Goal: Task Accomplishment & Management: Manage account settings

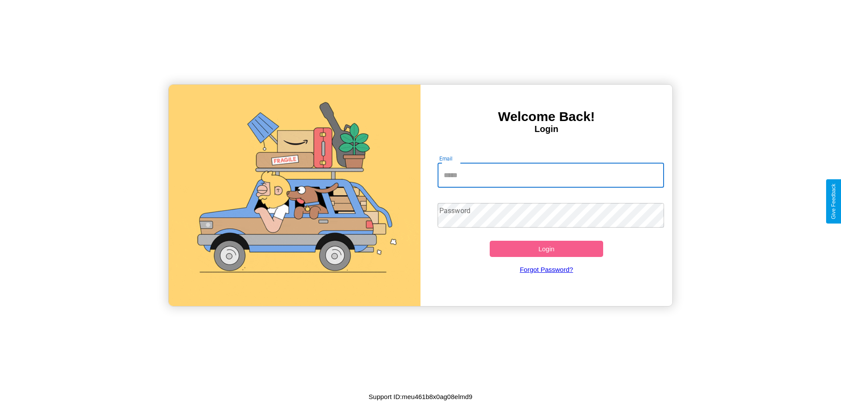
click at [551, 175] on input "Email" at bounding box center [551, 175] width 227 height 25
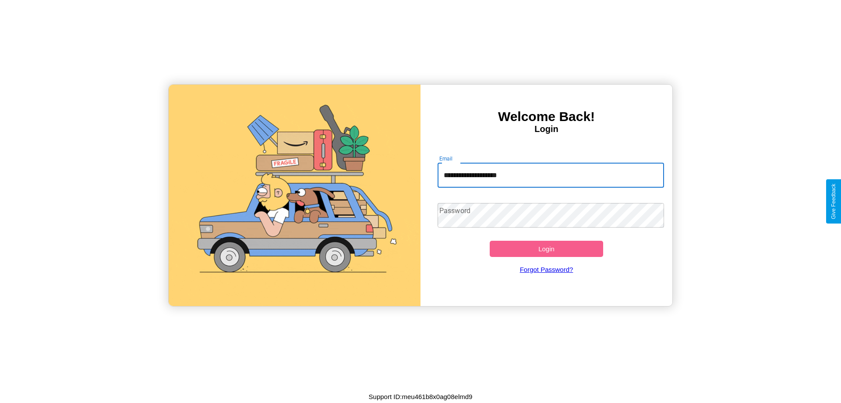
type input "**********"
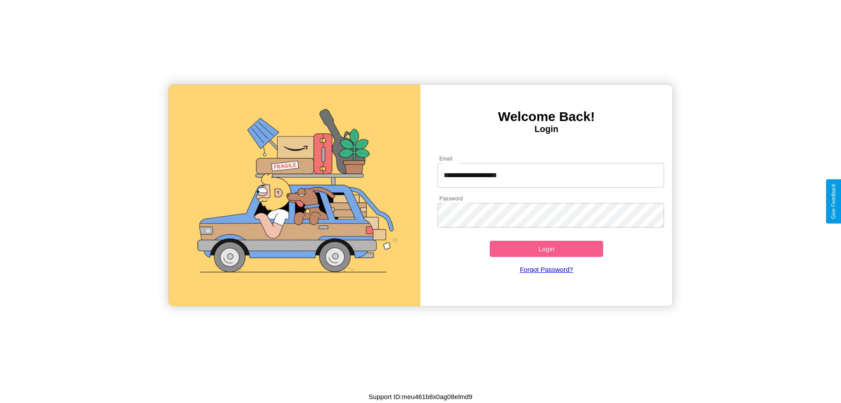
click at [546, 248] on button "Login" at bounding box center [546, 248] width 113 height 16
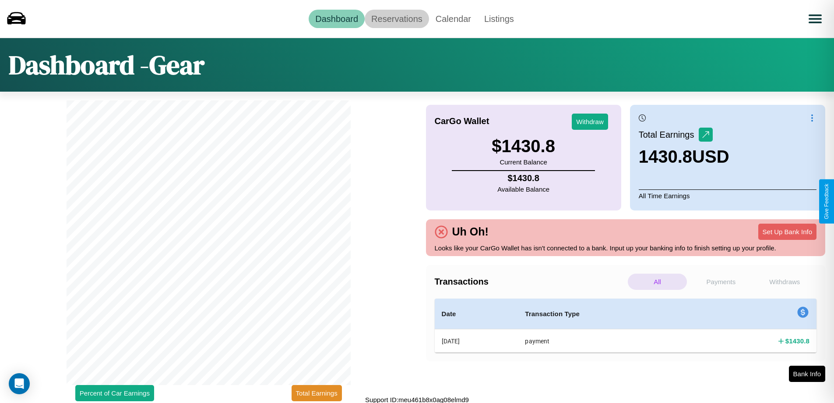
click at [397, 18] on link "Reservations" at bounding box center [397, 19] width 64 height 18
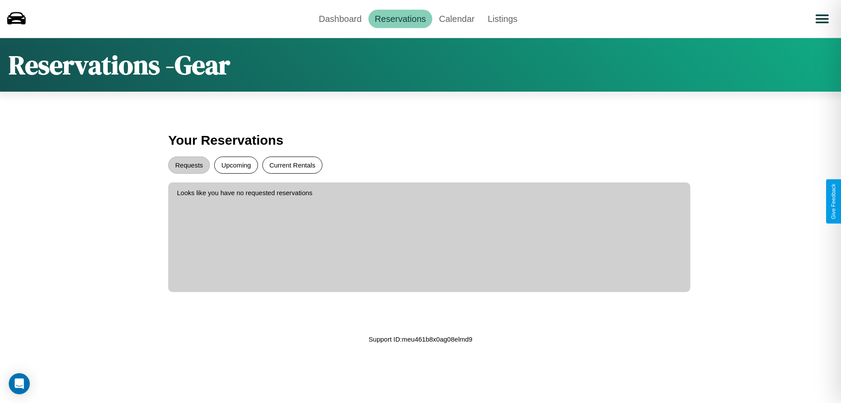
click at [292, 165] on button "Current Rentals" at bounding box center [292, 164] width 60 height 17
click at [236, 165] on button "Upcoming" at bounding box center [236, 164] width 44 height 17
click at [189, 165] on button "Requests" at bounding box center [189, 164] width 42 height 17
click at [456, 18] on link "Calendar" at bounding box center [456, 19] width 49 height 18
